Goal: Information Seeking & Learning: Learn about a topic

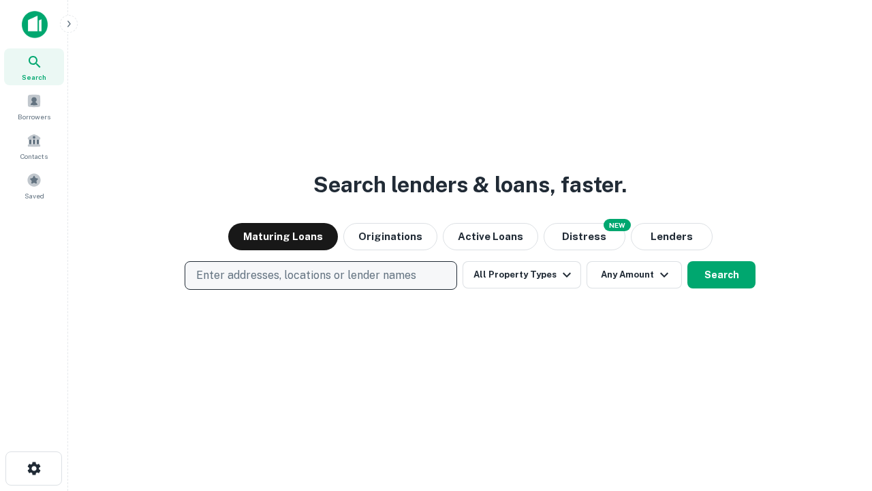
click at [320, 275] on p "Enter addresses, locations or lender names" at bounding box center [306, 275] width 220 height 16
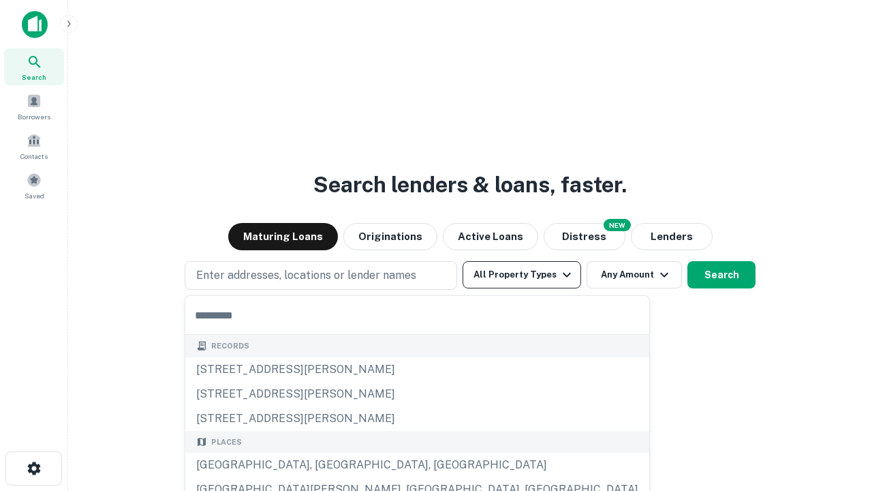
click at [522, 275] on button "All Property Types" at bounding box center [522, 274] width 119 height 27
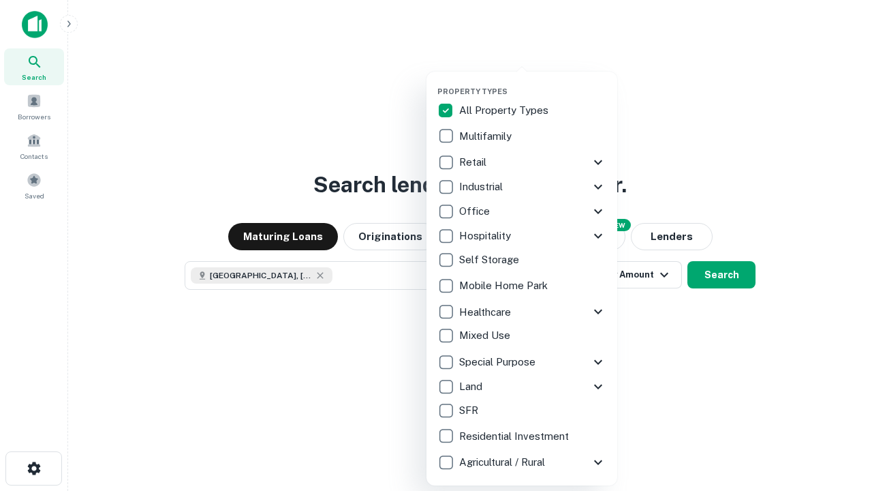
click at [533, 82] on button "button" at bounding box center [533, 82] width 191 height 1
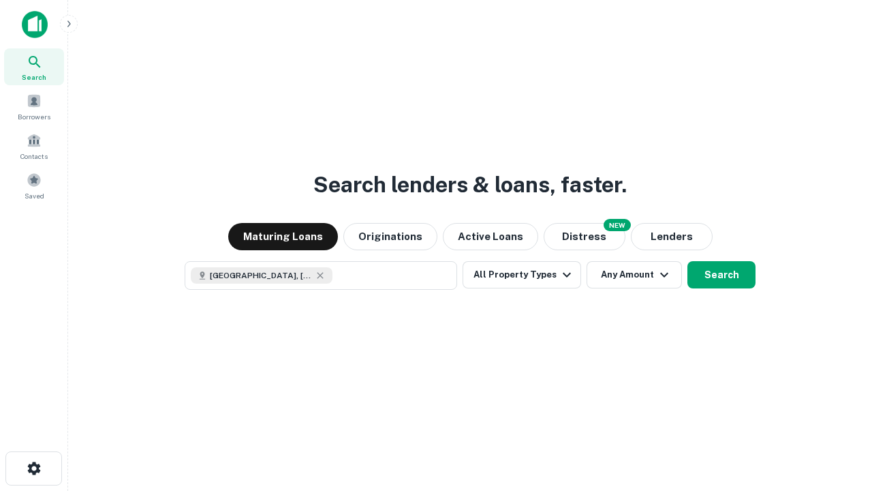
scroll to position [22, 0]
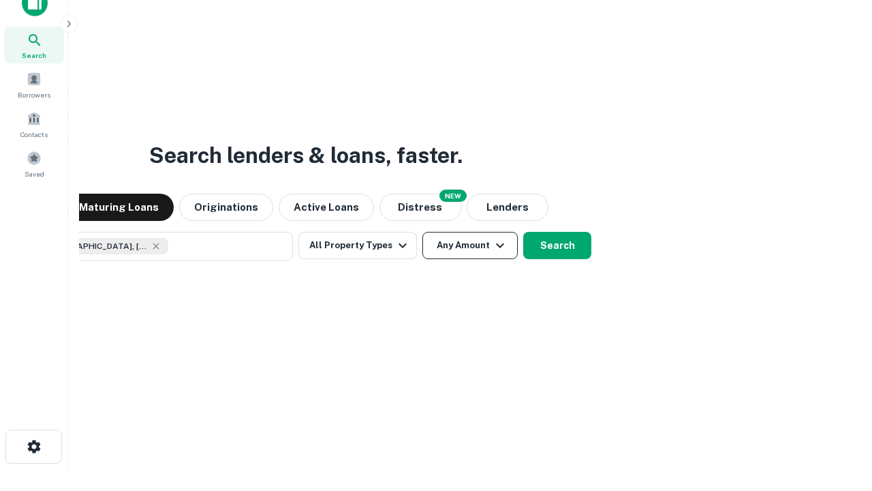
click at [423, 232] on button "Any Amount" at bounding box center [470, 245] width 95 height 27
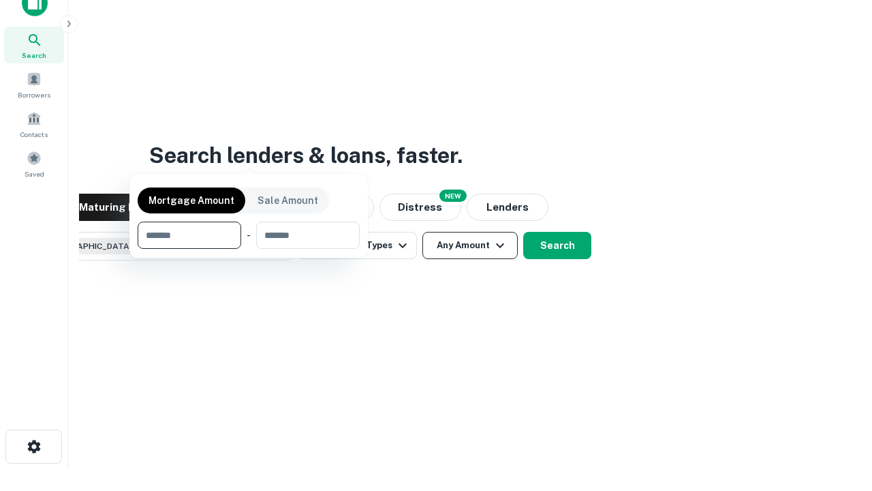
scroll to position [98, 386]
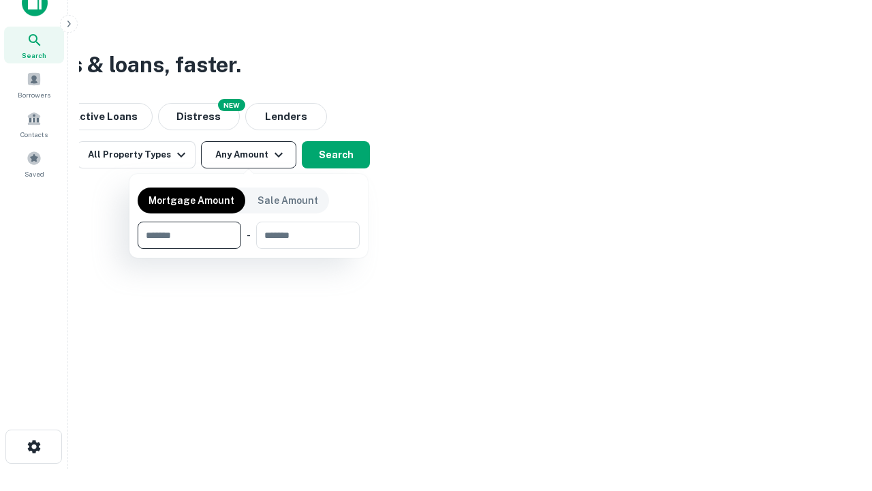
type input "*******"
click at [249, 249] on button "button" at bounding box center [249, 249] width 222 height 1
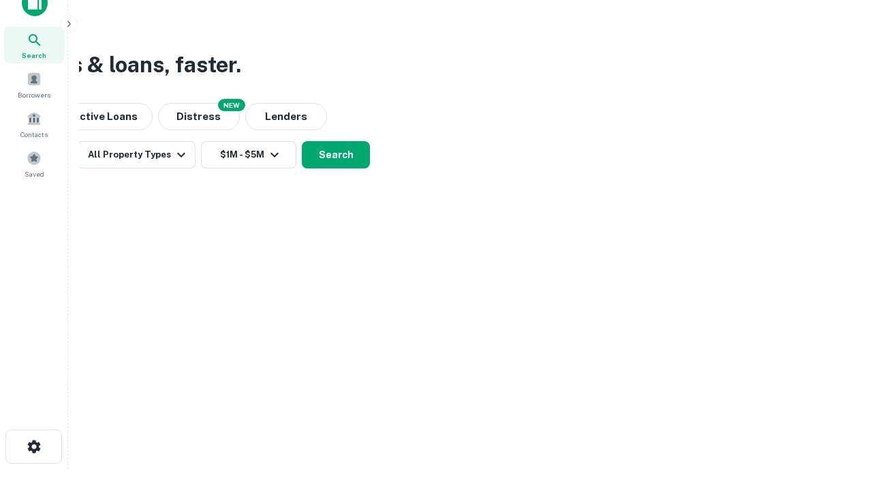
scroll to position [0, 0]
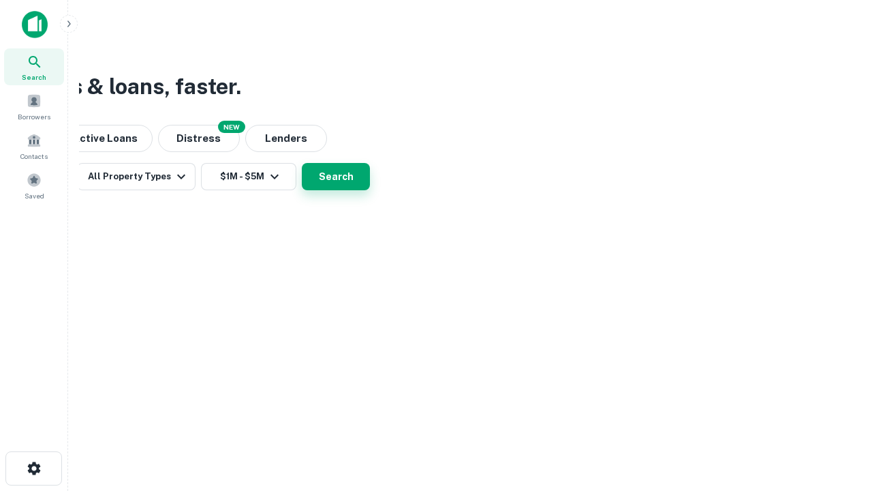
click at [370, 190] on button "Search" at bounding box center [336, 176] width 68 height 27
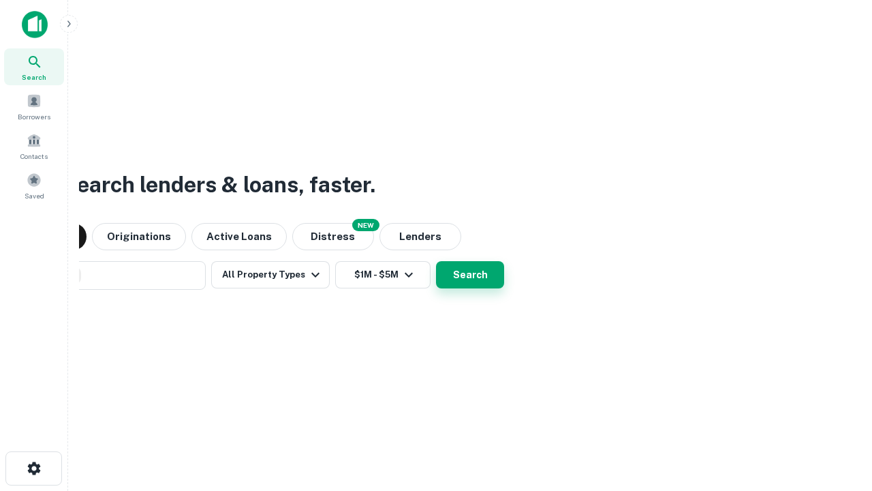
scroll to position [22, 0]
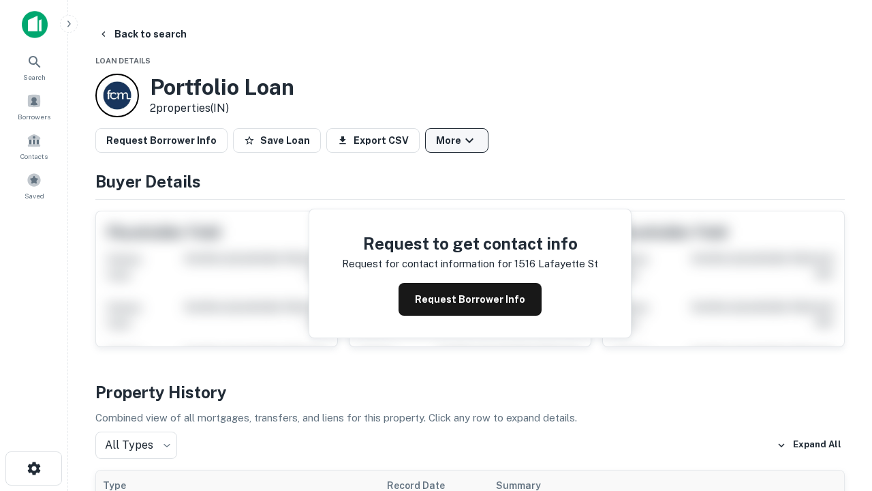
click at [457, 140] on button "More" at bounding box center [456, 140] width 63 height 25
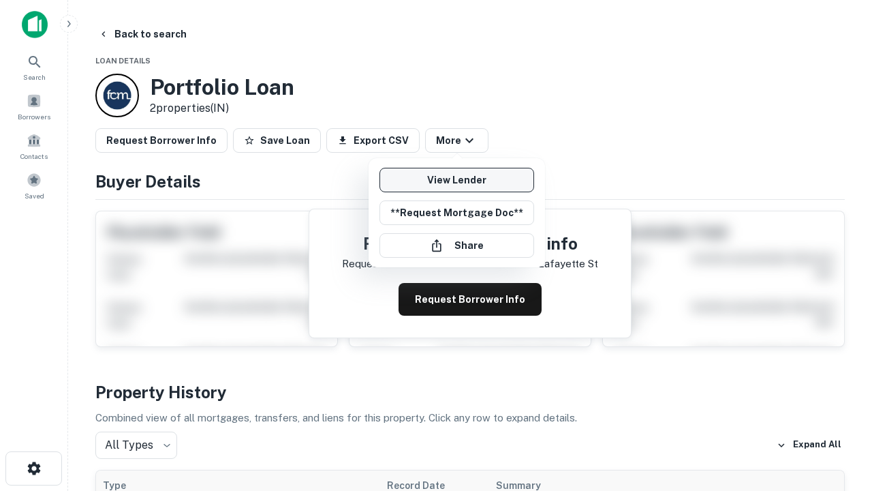
click at [457, 180] on link "View Lender" at bounding box center [457, 180] width 155 height 25
